Goal: Navigation & Orientation: Find specific page/section

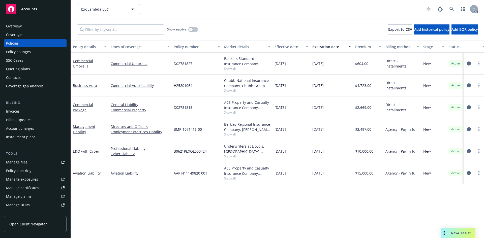
click at [177, 130] on span "BMP-1071416-00" at bounding box center [188, 129] width 28 height 5
